Goal: Navigation & Orientation: Understand site structure

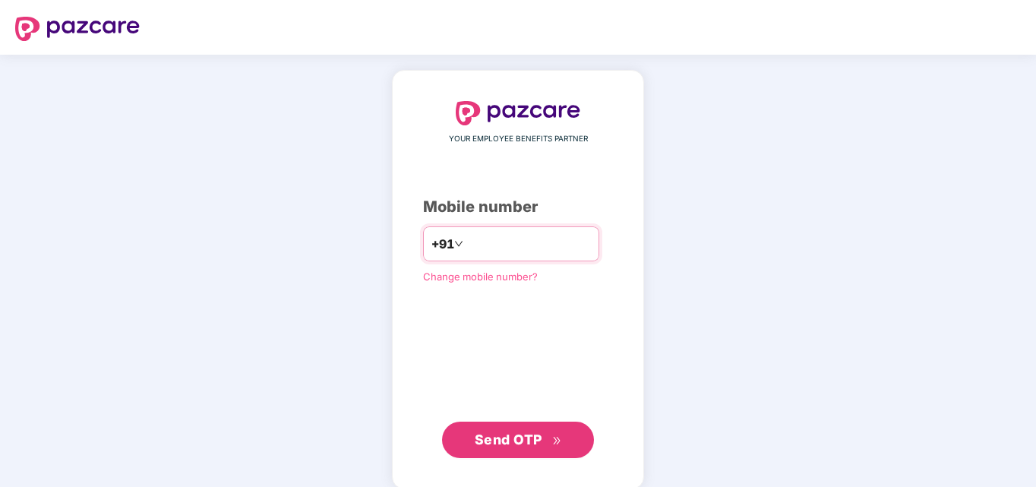
click at [471, 251] on input "number" at bounding box center [528, 244] width 125 height 24
click at [495, 435] on span "Send OTP" at bounding box center [509, 439] width 68 height 16
click at [537, 243] on input "**********" at bounding box center [528, 244] width 125 height 24
type input "**********"
click at [508, 447] on span "Send OTP" at bounding box center [518, 439] width 87 height 21
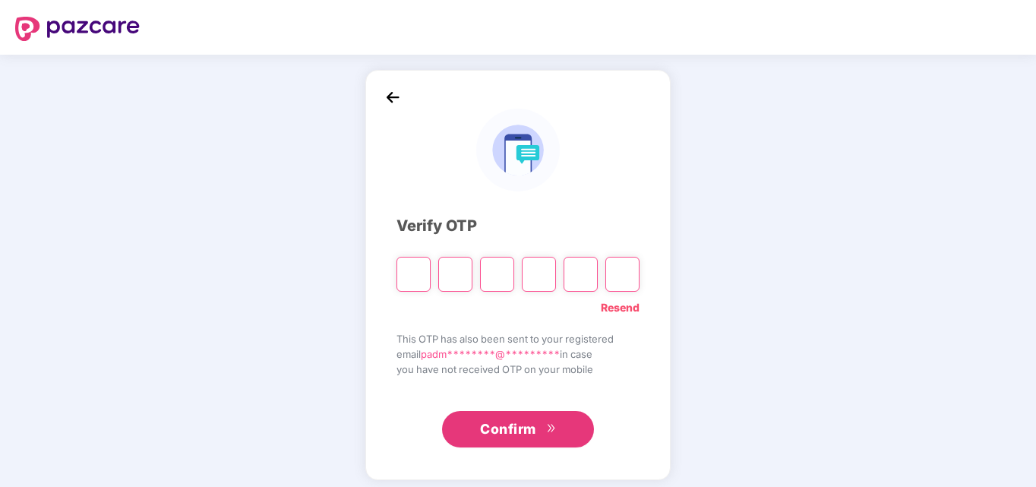
type input "*"
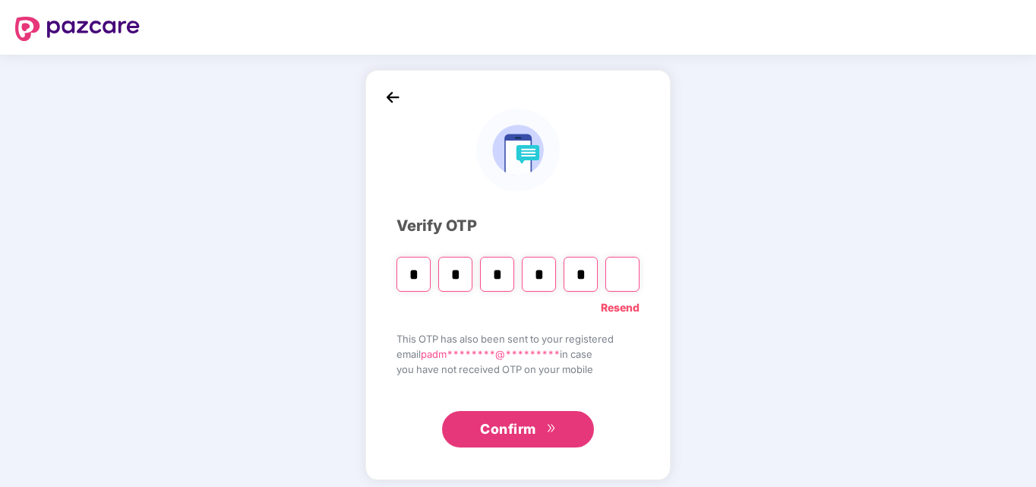
type input "*"
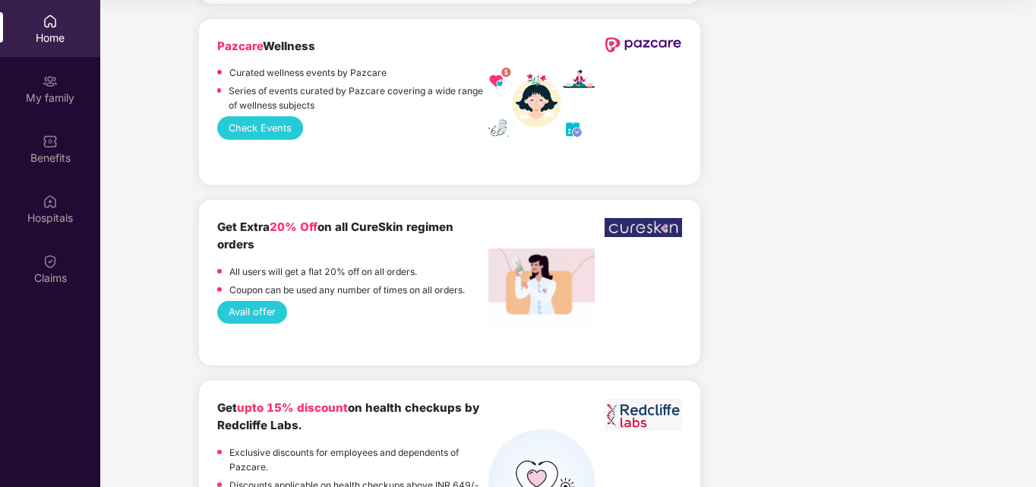
scroll to position [2395, 0]
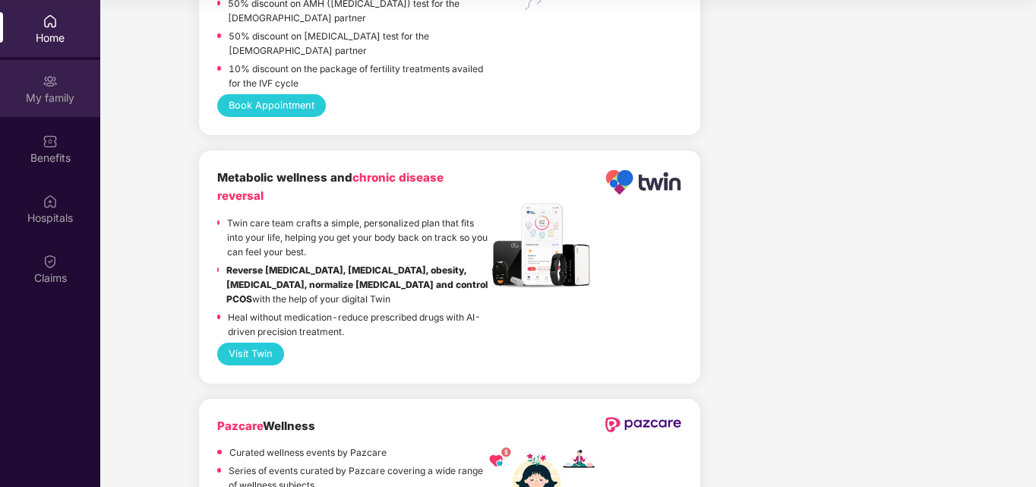
click at [75, 108] on div "My family" at bounding box center [50, 88] width 100 height 57
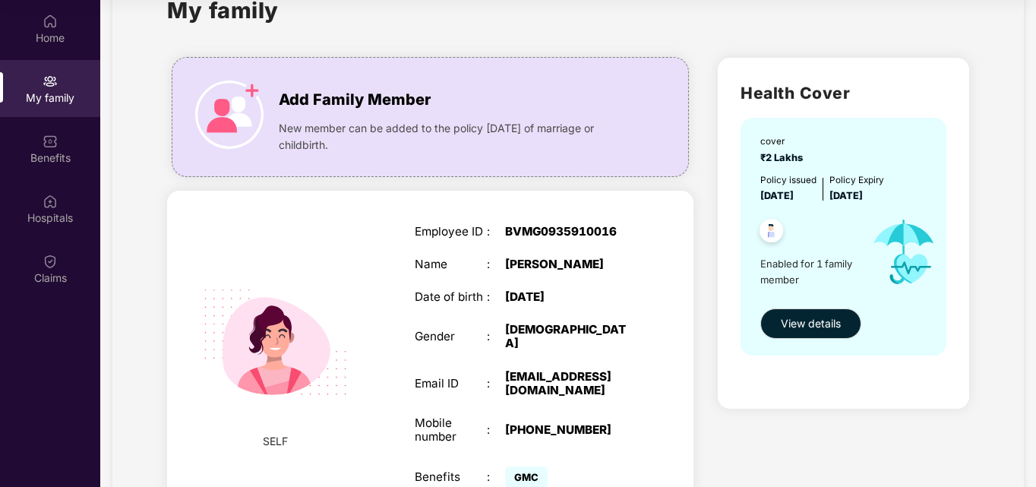
scroll to position [76, 0]
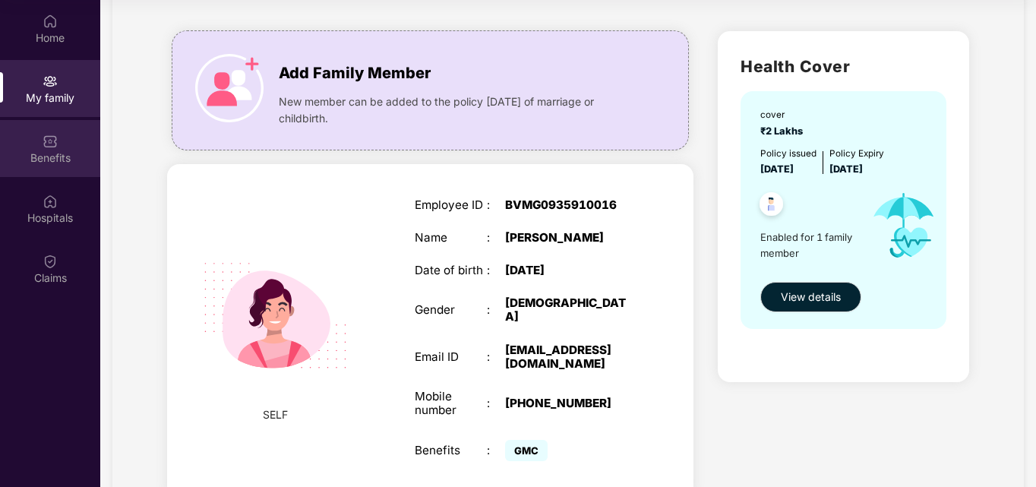
click at [44, 147] on img at bounding box center [50, 141] width 15 height 15
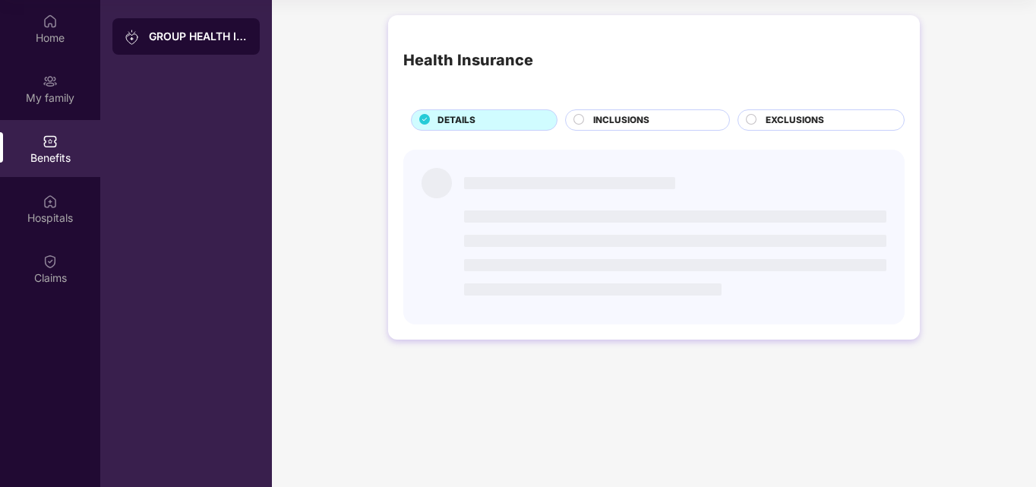
scroll to position [0, 0]
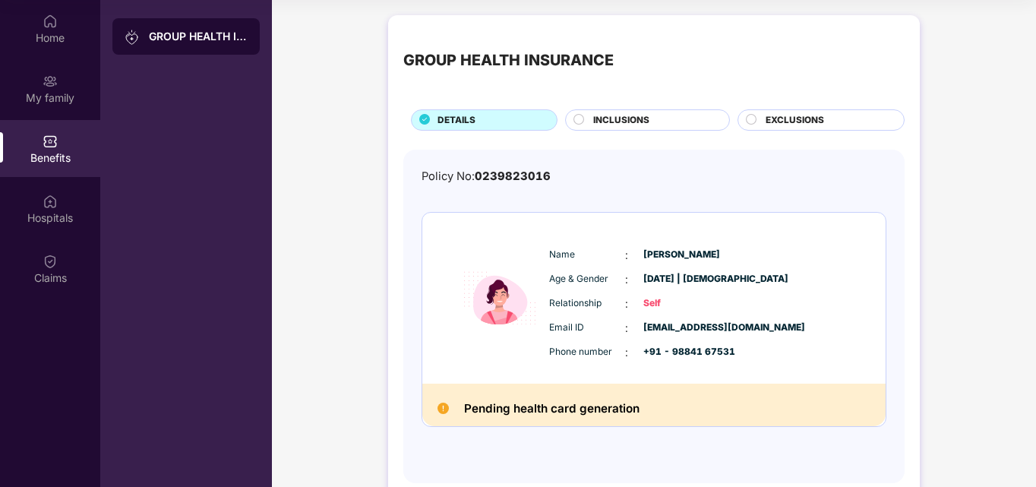
click at [443, 409] on img at bounding box center [443, 408] width 11 height 11
drag, startPoint x: 592, startPoint y: 122, endPoint x: 591, endPoint y: 140, distance: 18.2
click at [592, 122] on div "INCLUSIONS" at bounding box center [654, 121] width 136 height 17
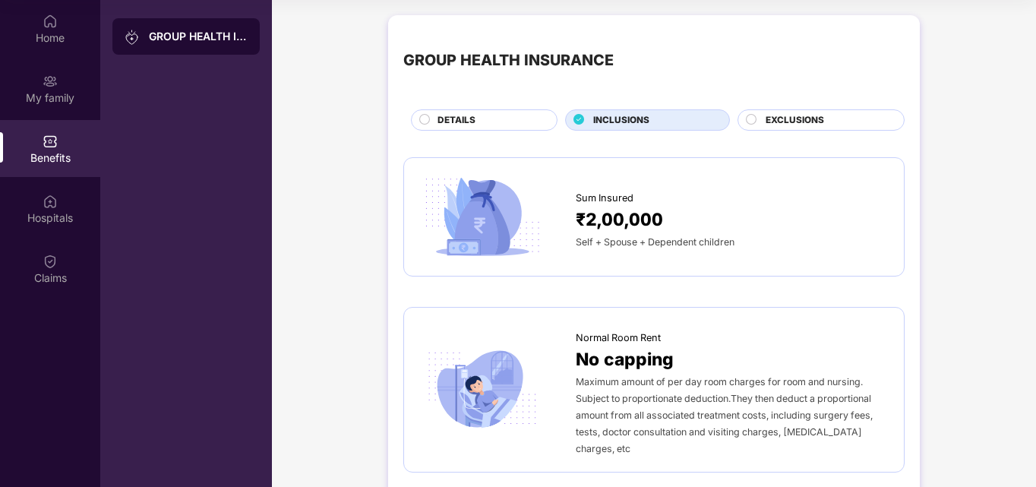
click at [497, 121] on div "DETAILS" at bounding box center [489, 121] width 119 height 17
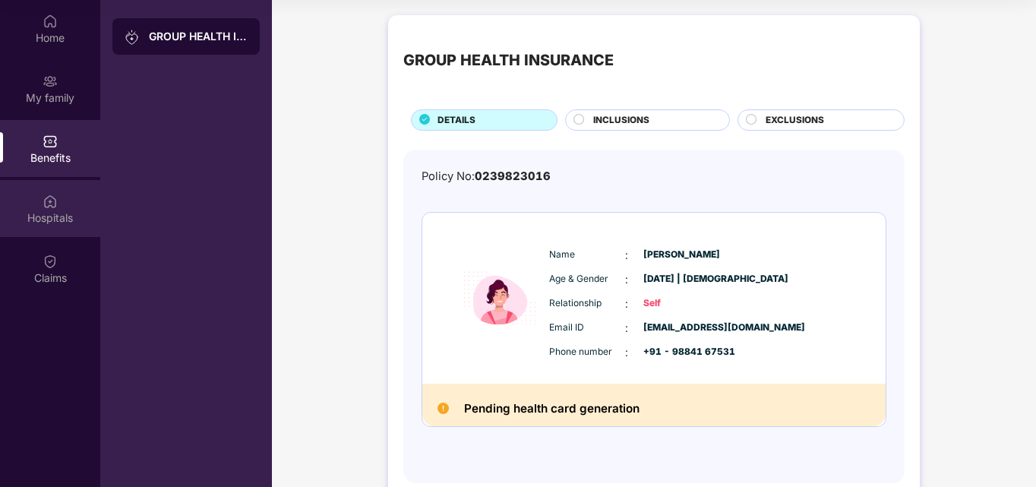
click at [56, 220] on div "Hospitals" at bounding box center [50, 217] width 100 height 15
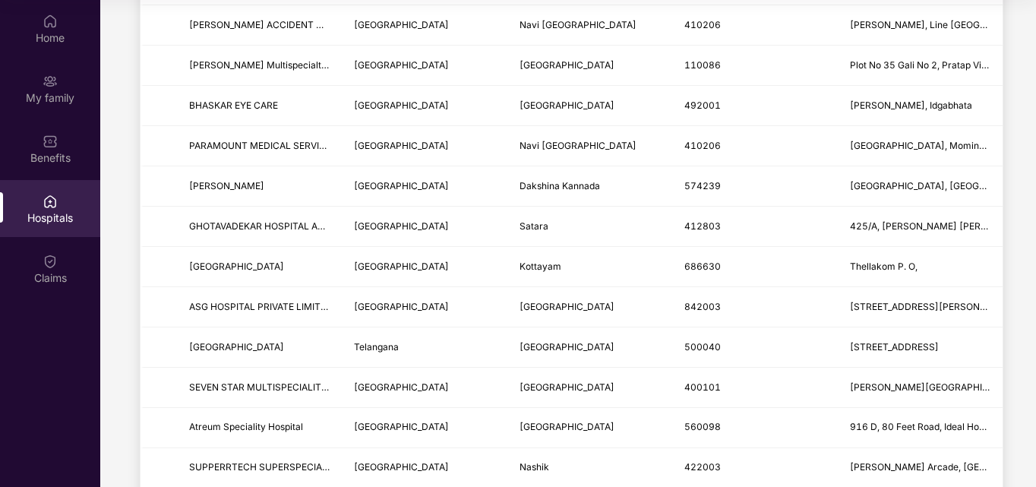
scroll to position [412, 0]
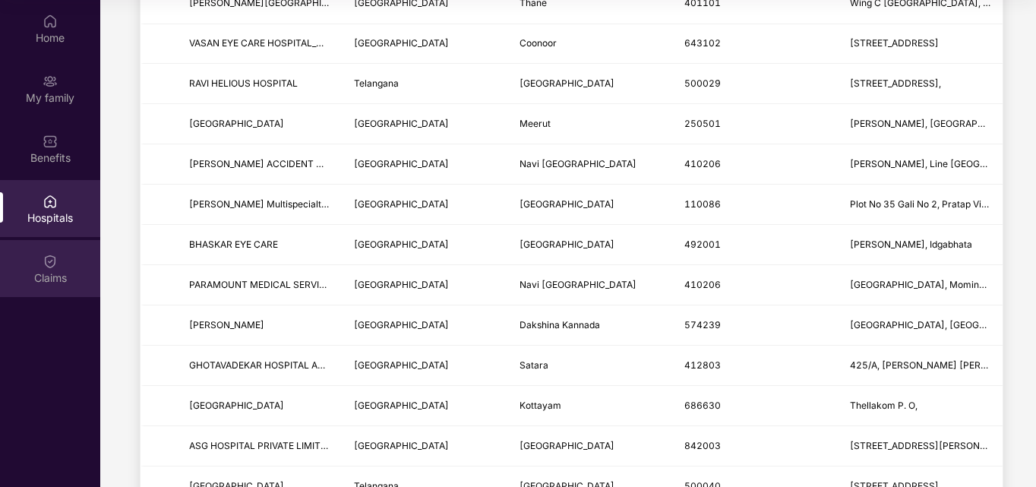
click at [52, 273] on div "Claims" at bounding box center [50, 277] width 100 height 15
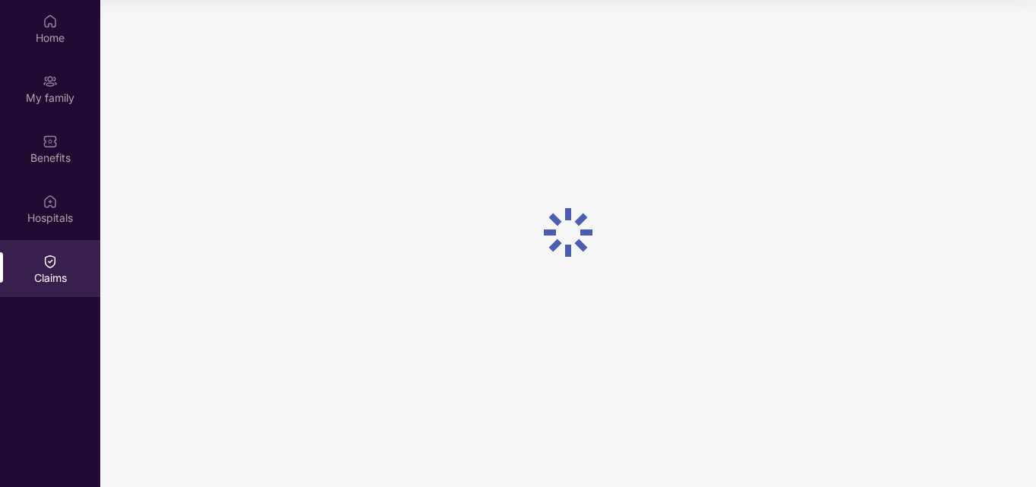
scroll to position [0, 0]
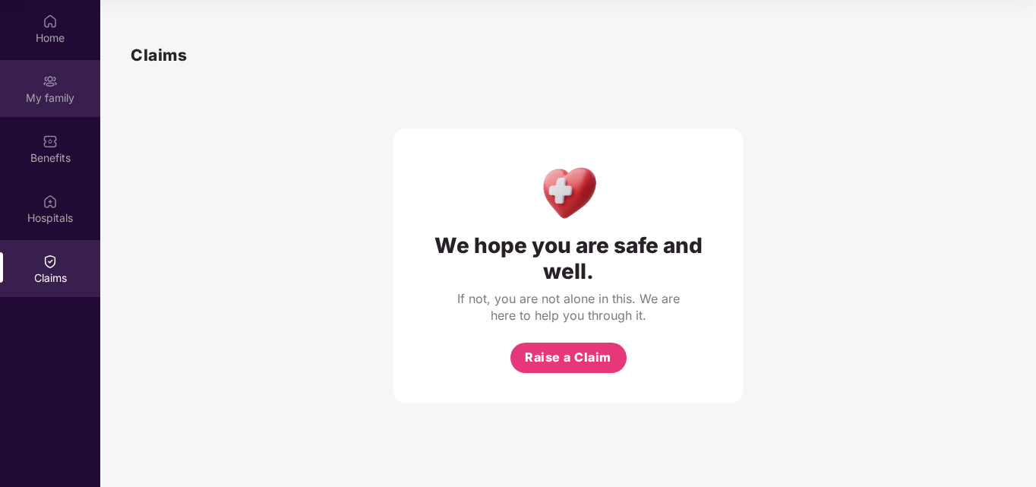
click at [68, 104] on div "My family" at bounding box center [50, 97] width 100 height 15
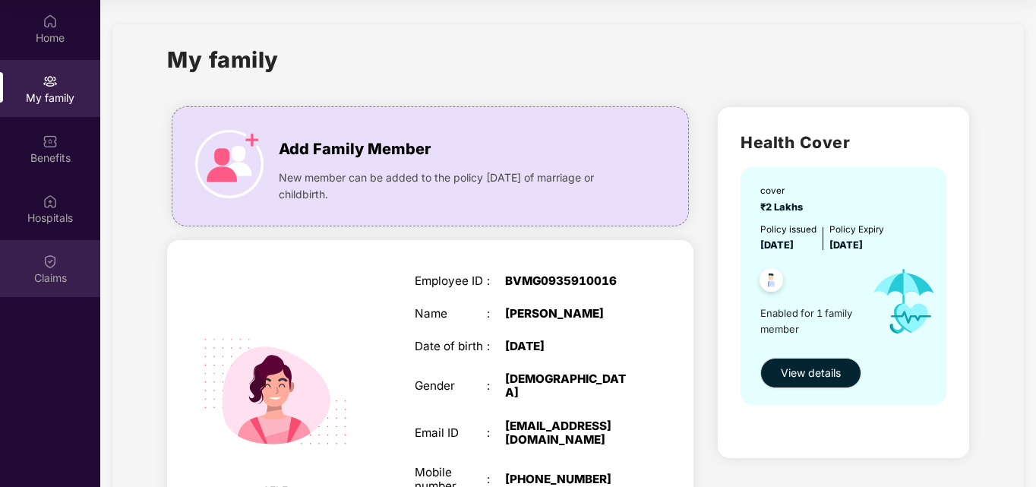
click at [49, 273] on div "Claims" at bounding box center [50, 277] width 100 height 15
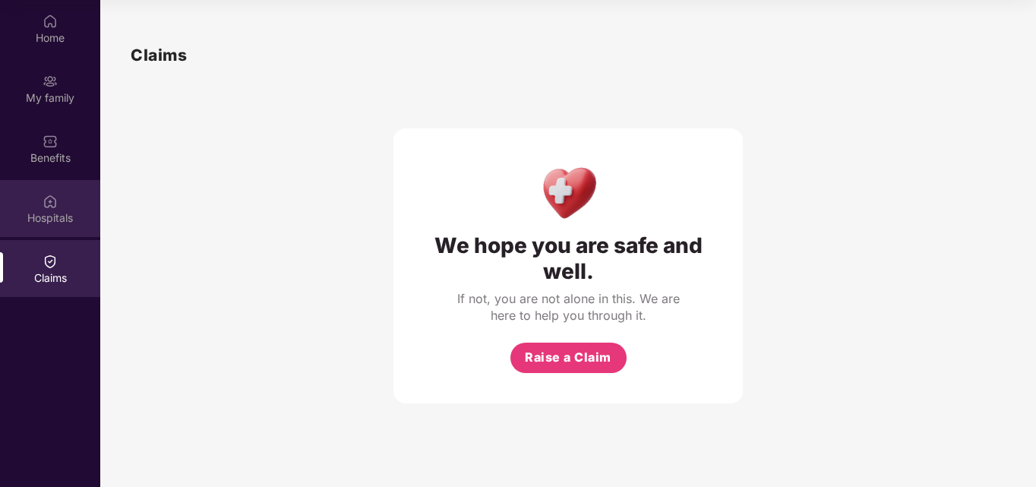
click at [48, 223] on div "Hospitals" at bounding box center [50, 217] width 100 height 15
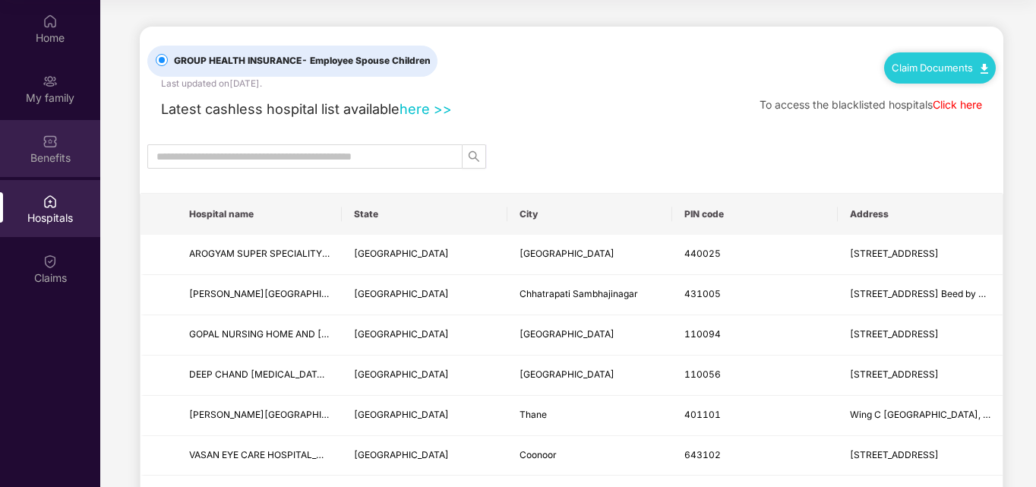
click at [68, 166] on div "Benefits" at bounding box center [50, 148] width 100 height 57
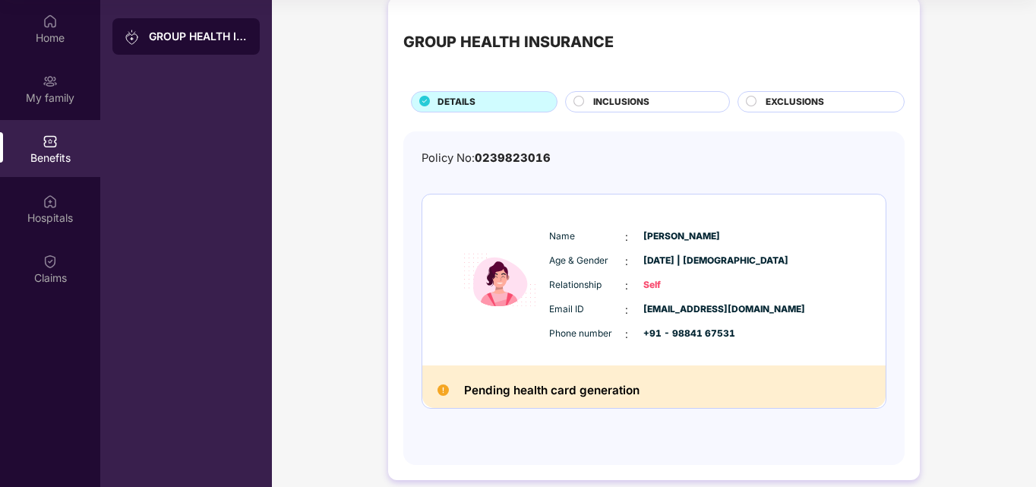
scroll to position [34, 0]
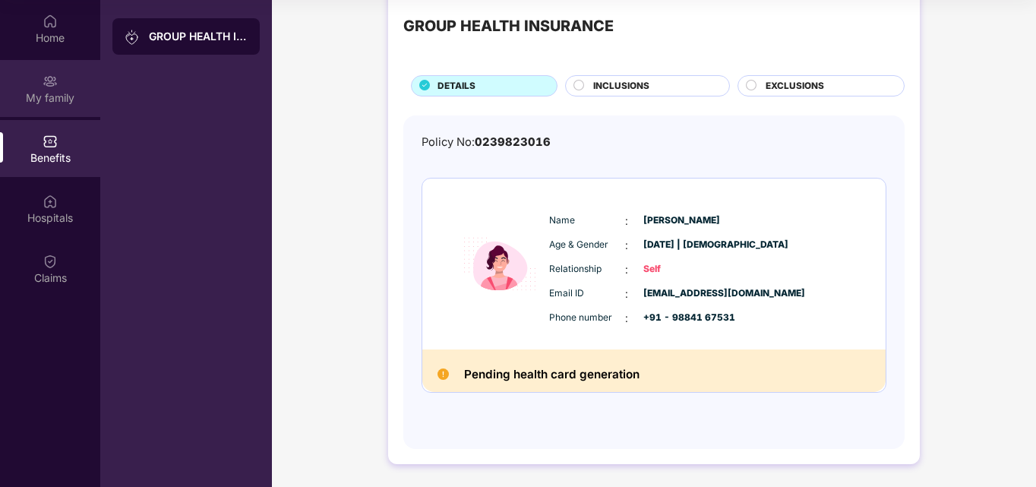
click at [71, 101] on div "My family" at bounding box center [50, 97] width 100 height 15
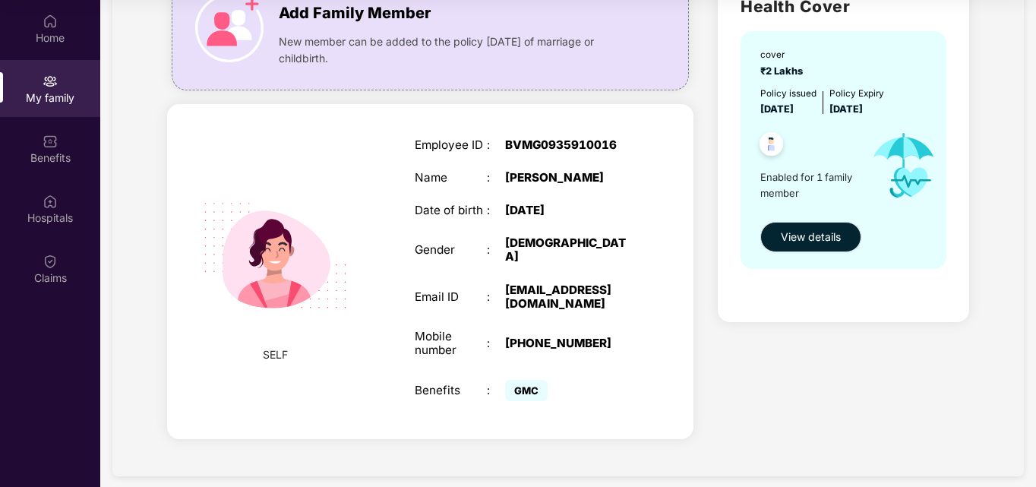
scroll to position [0, 0]
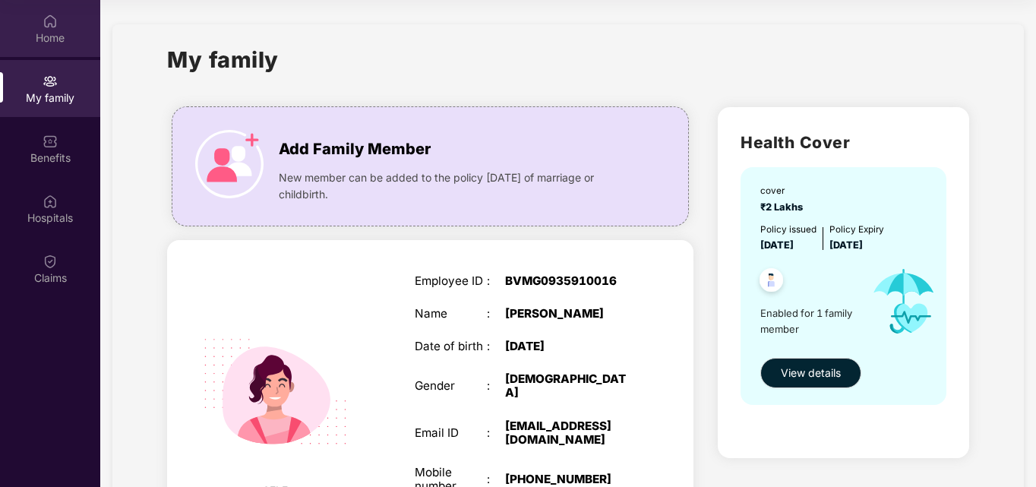
click at [36, 33] on div "Home" at bounding box center [50, 37] width 100 height 15
